Goal: Information Seeking & Learning: Learn about a topic

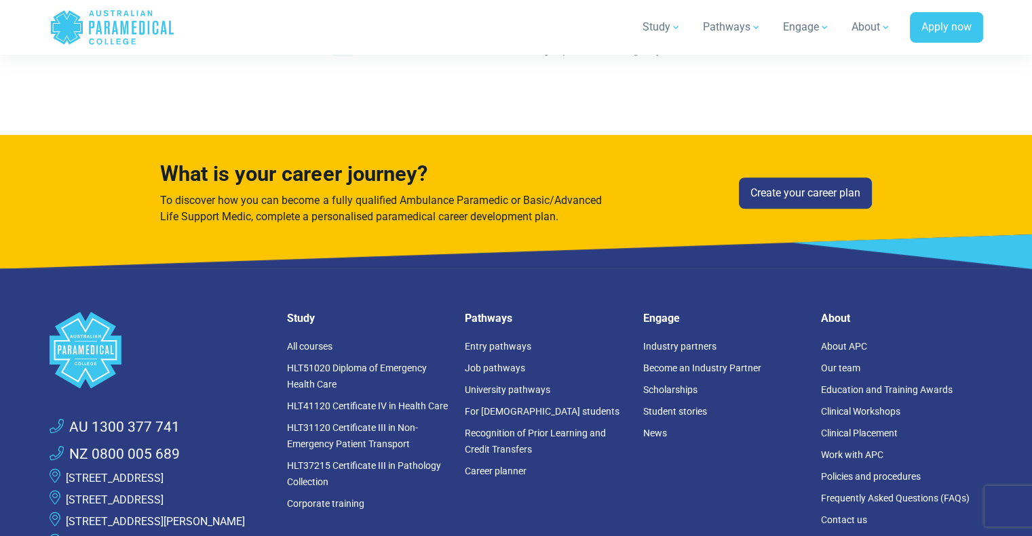
scroll to position [629, 0]
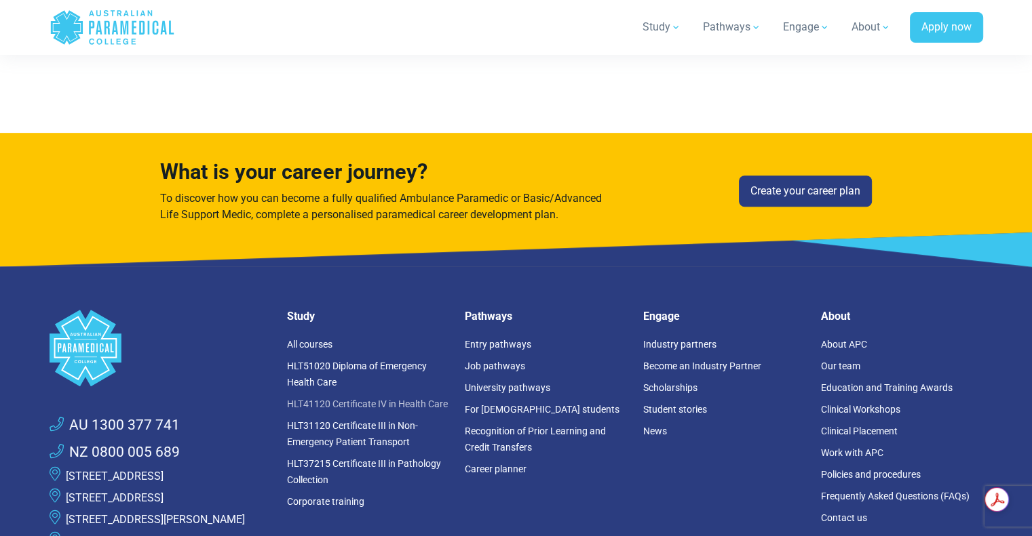
click at [361, 399] on link "HLT41120 Certificate IV in Health Care" at bounding box center [367, 404] width 161 height 11
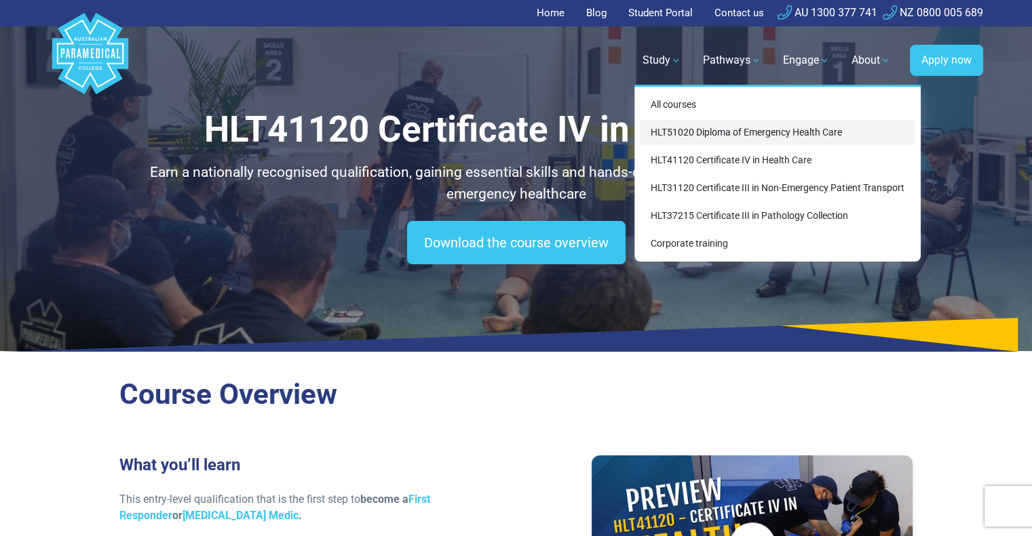
click at [700, 132] on link "HLT51020 Diploma of Emergency Health Care" at bounding box center [777, 132] width 275 height 25
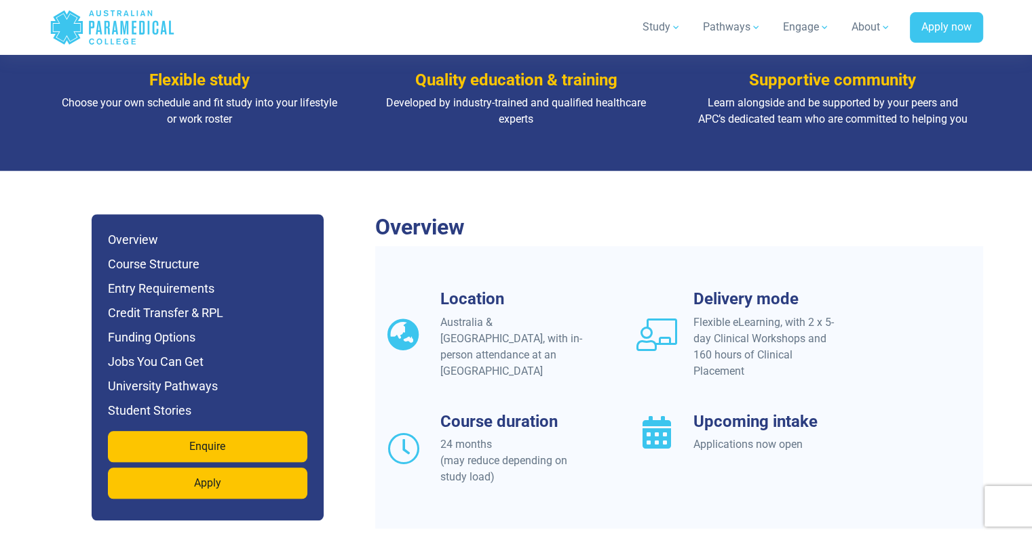
scroll to position [1101, 0]
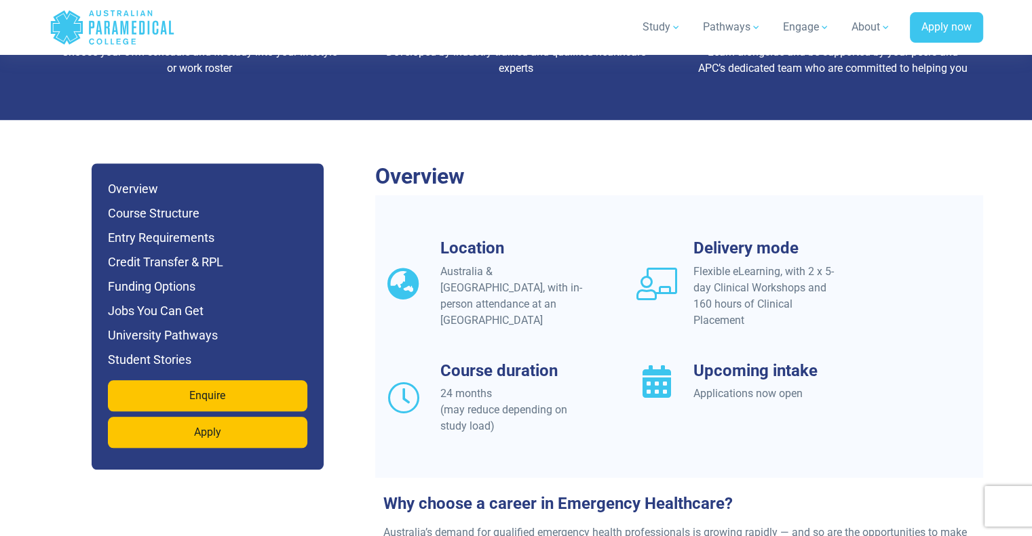
click at [161, 277] on h6 "Funding Options" at bounding box center [207, 286] width 199 height 19
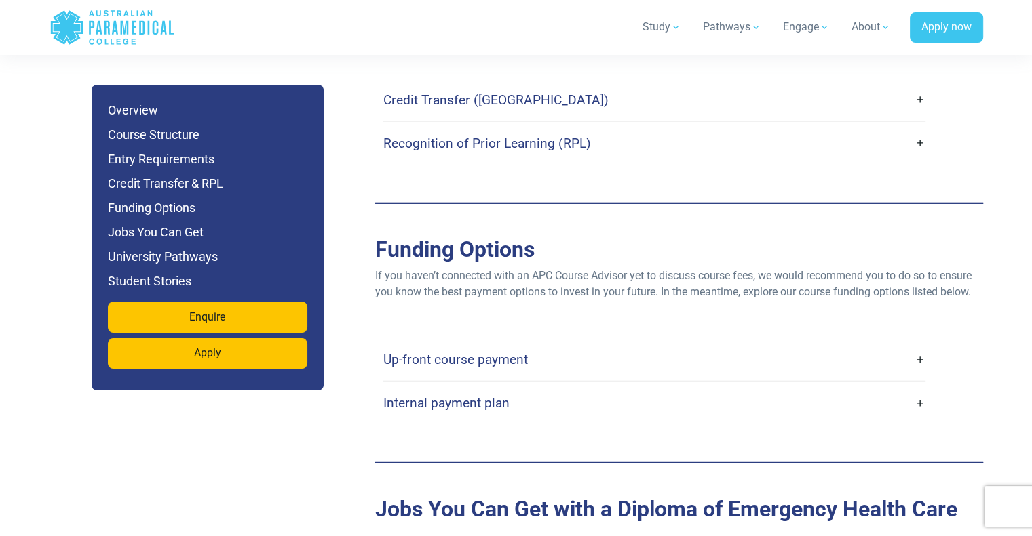
scroll to position [4178, 0]
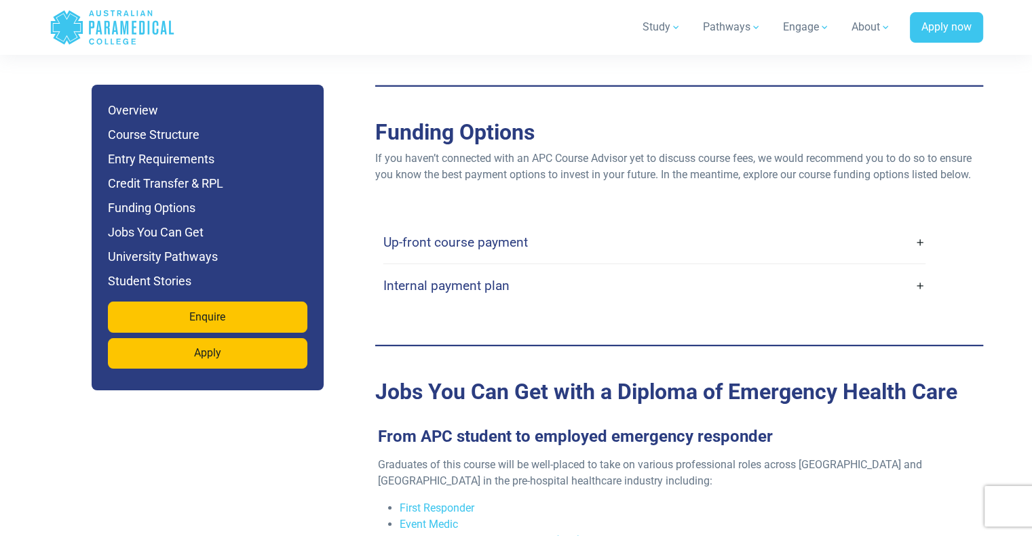
click at [917, 227] on link "Up-front course payment" at bounding box center [654, 243] width 542 height 32
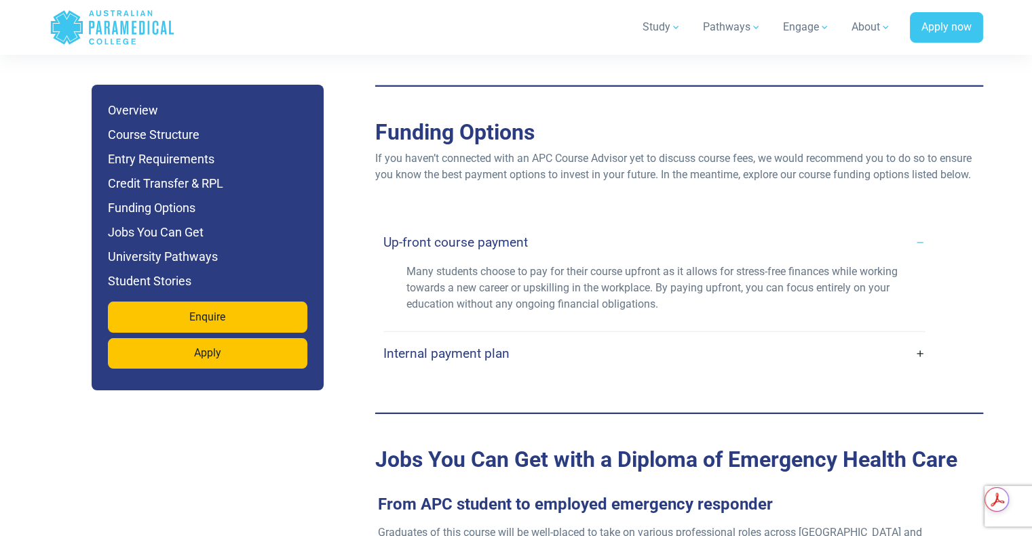
click at [920, 338] on link "Internal payment plan" at bounding box center [654, 354] width 542 height 32
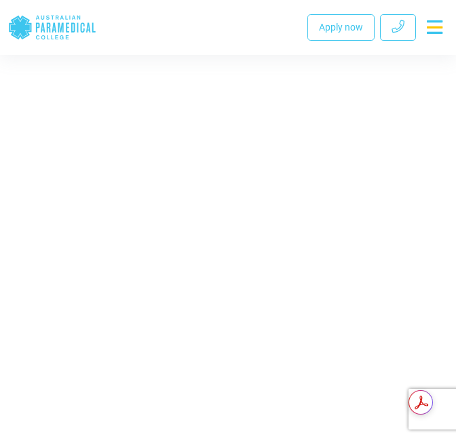
scroll to position [10952, 0]
